Goal: Task Accomplishment & Management: Manage account settings

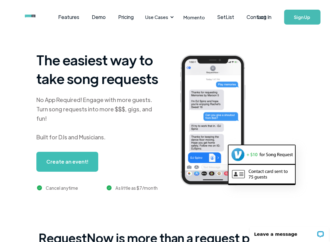
click at [306, 17] on link "Sign Up" at bounding box center [302, 17] width 36 height 15
click at [266, 16] on link "Log In" at bounding box center [264, 17] width 26 height 22
